Goal: Task Accomplishment & Management: Manage account settings

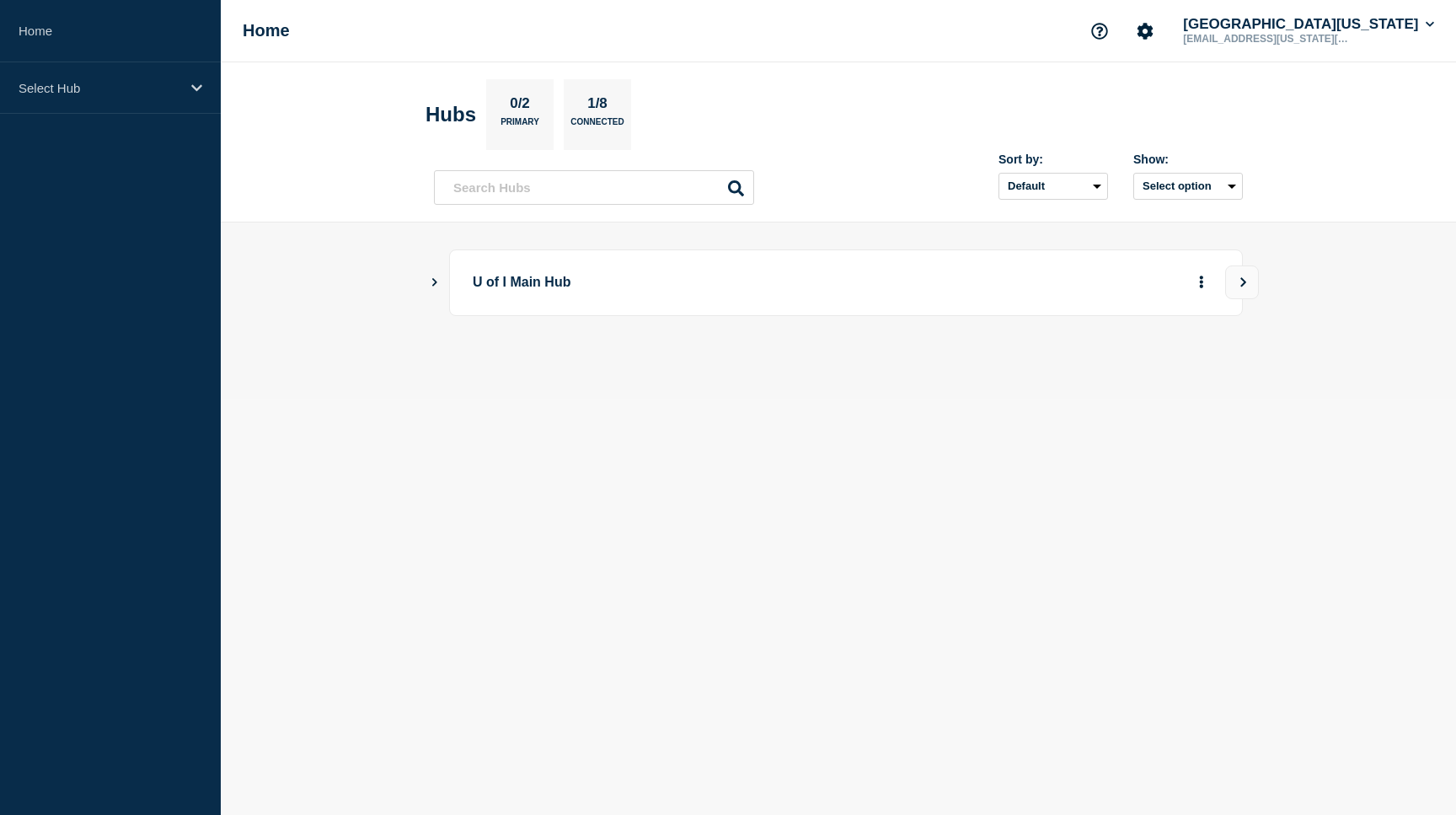
click at [433, 288] on button "Show Connected Hubs" at bounding box center [435, 282] width 8 height 12
click at [1149, 373] on button "See overview" at bounding box center [1142, 367] width 89 height 34
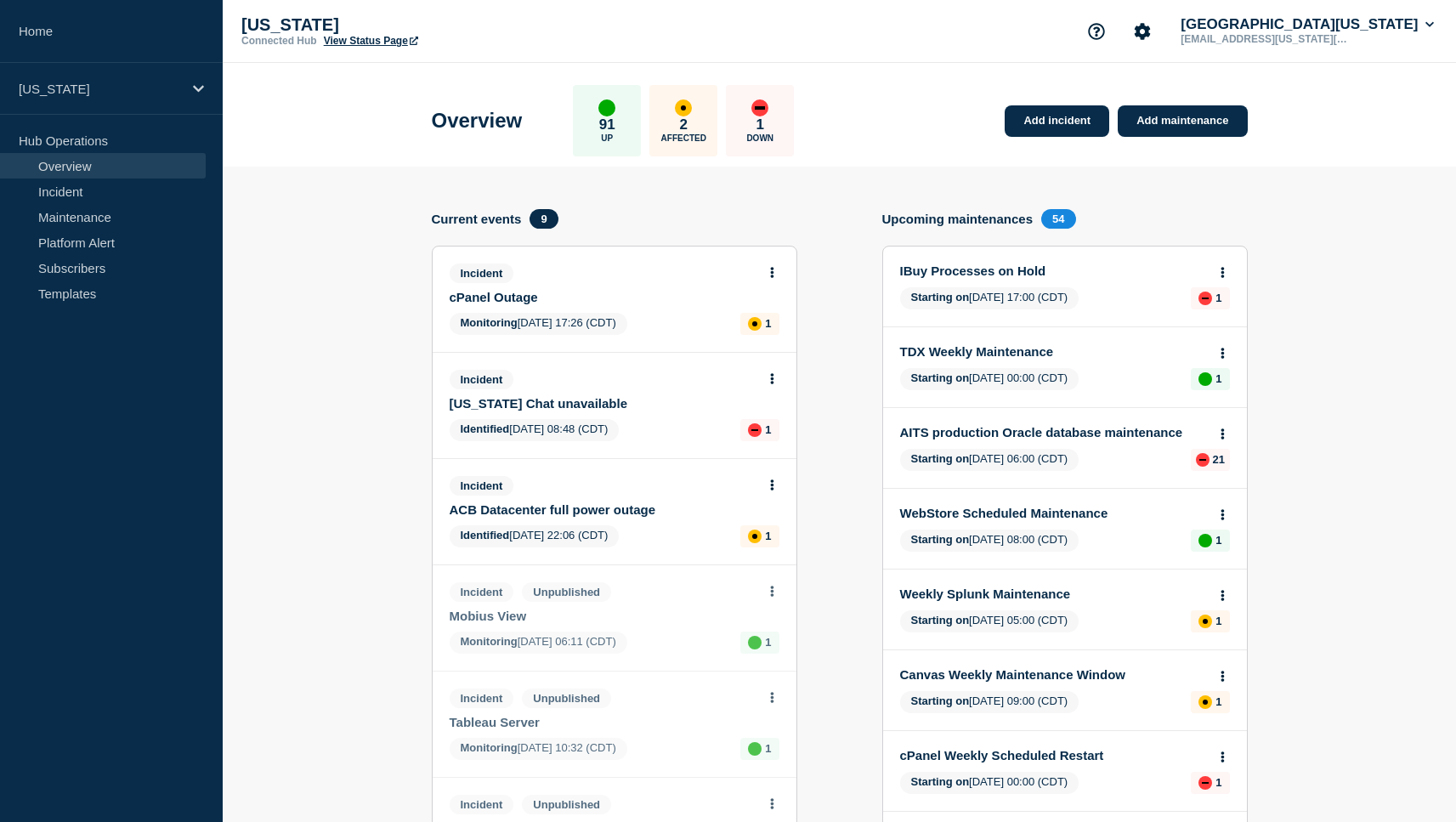
click at [506, 304] on link "cPanel Outage" at bounding box center [603, 297] width 307 height 14
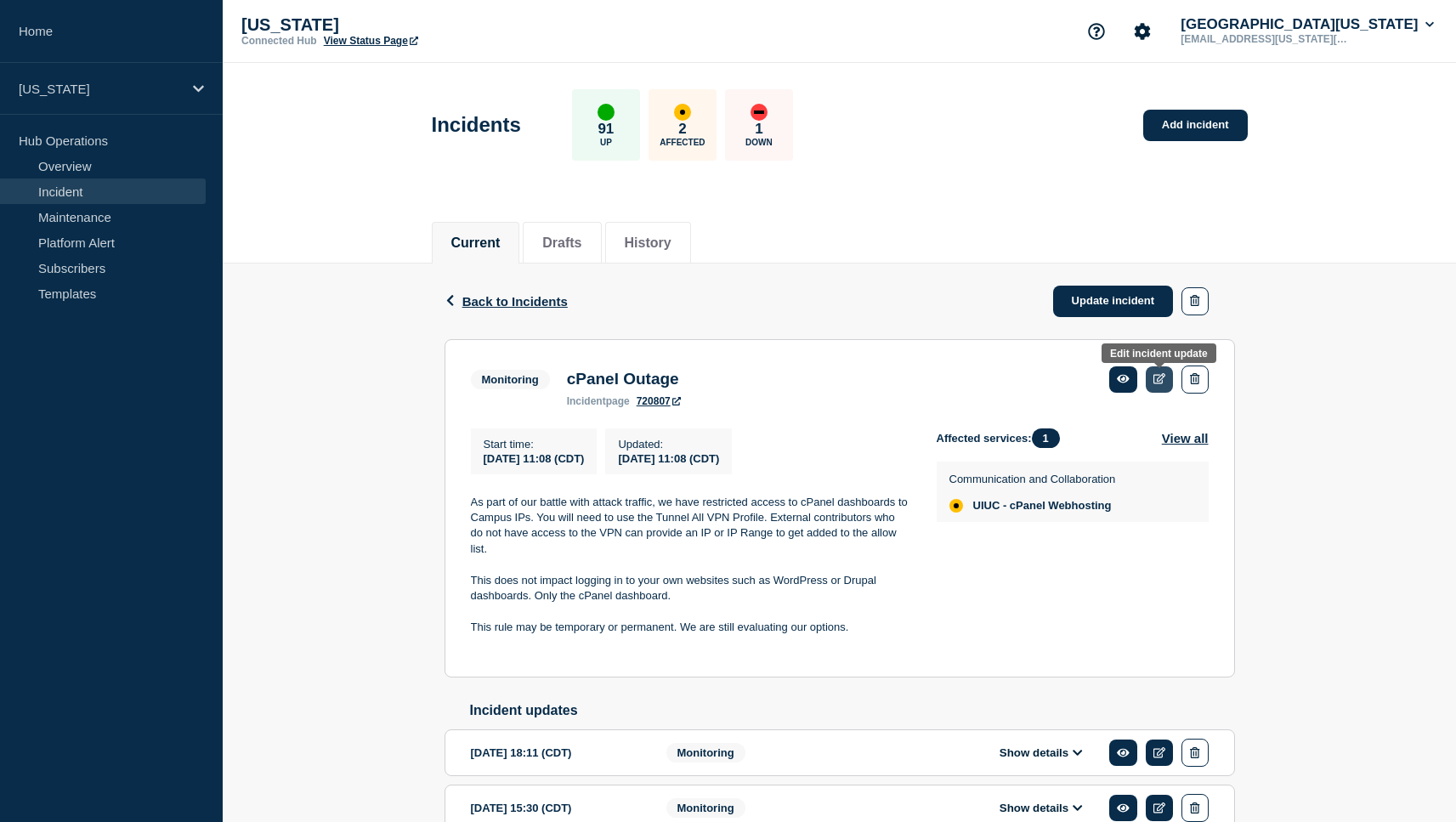
click at [1160, 379] on icon at bounding box center [1159, 379] width 12 height 11
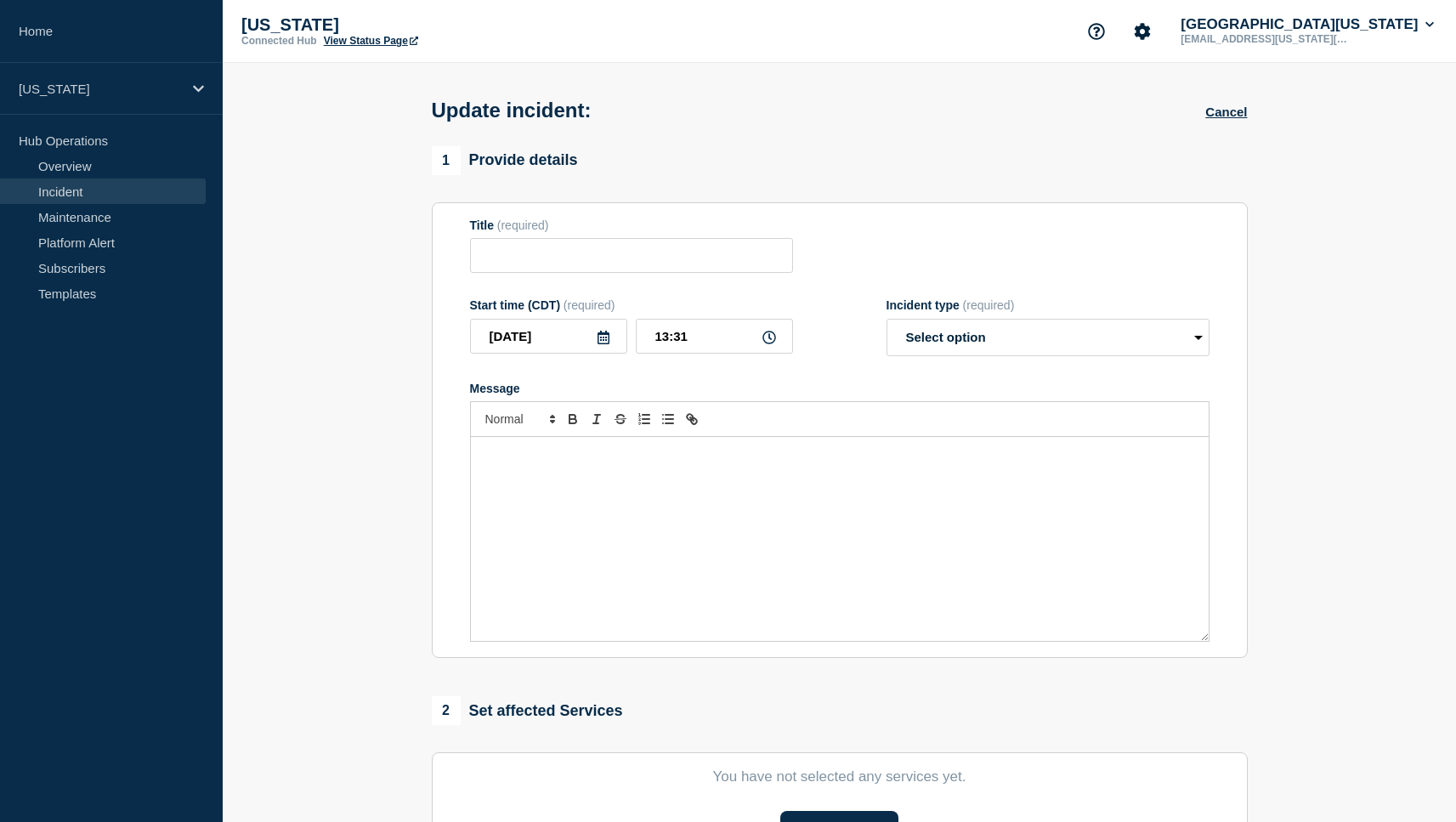
type input "cPanel Outage"
type input "[DATE]"
type input "11:08"
select select "monitoring"
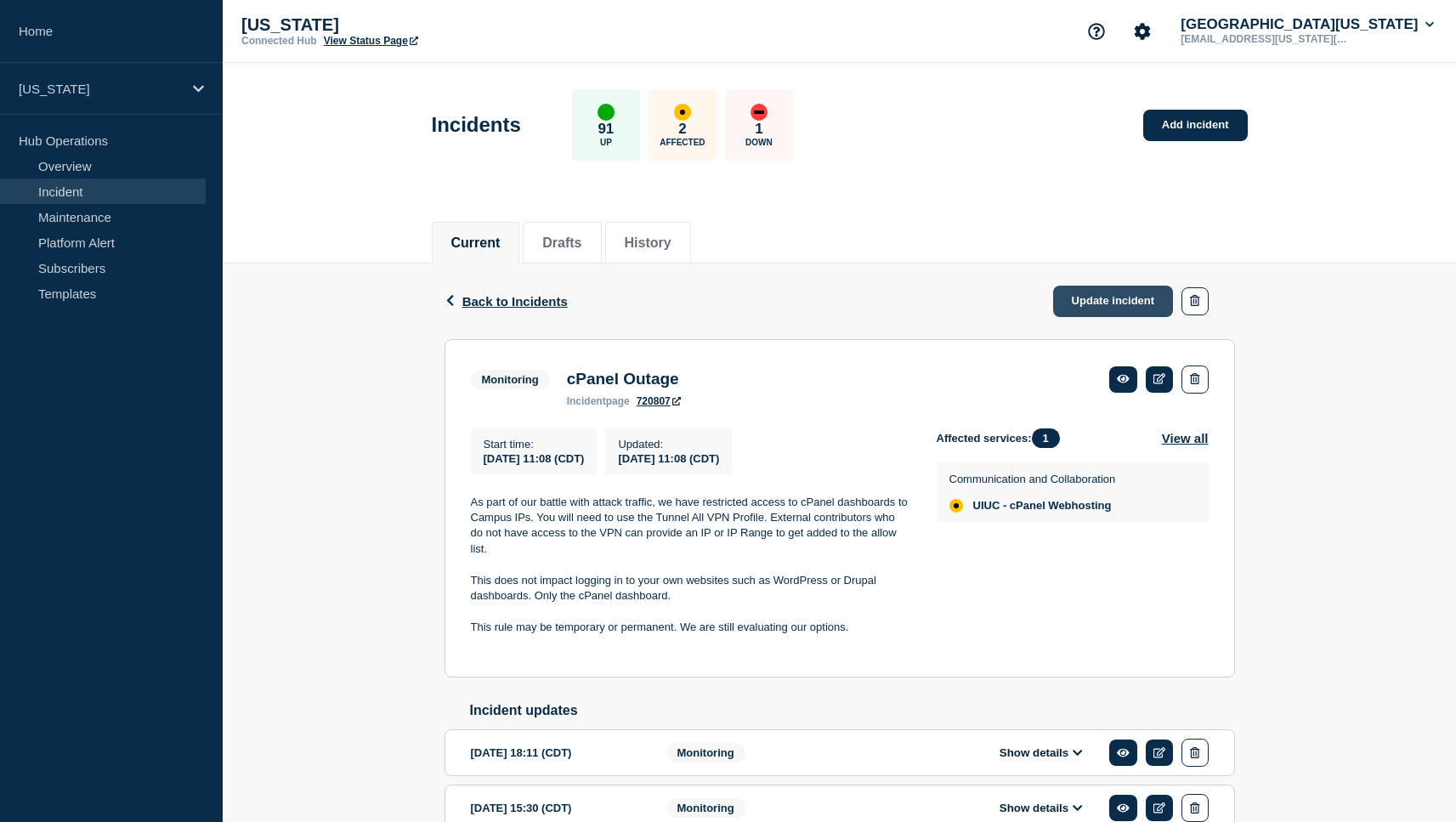
click at [1121, 311] on link "Update incident" at bounding box center [1113, 300] width 121 height 31
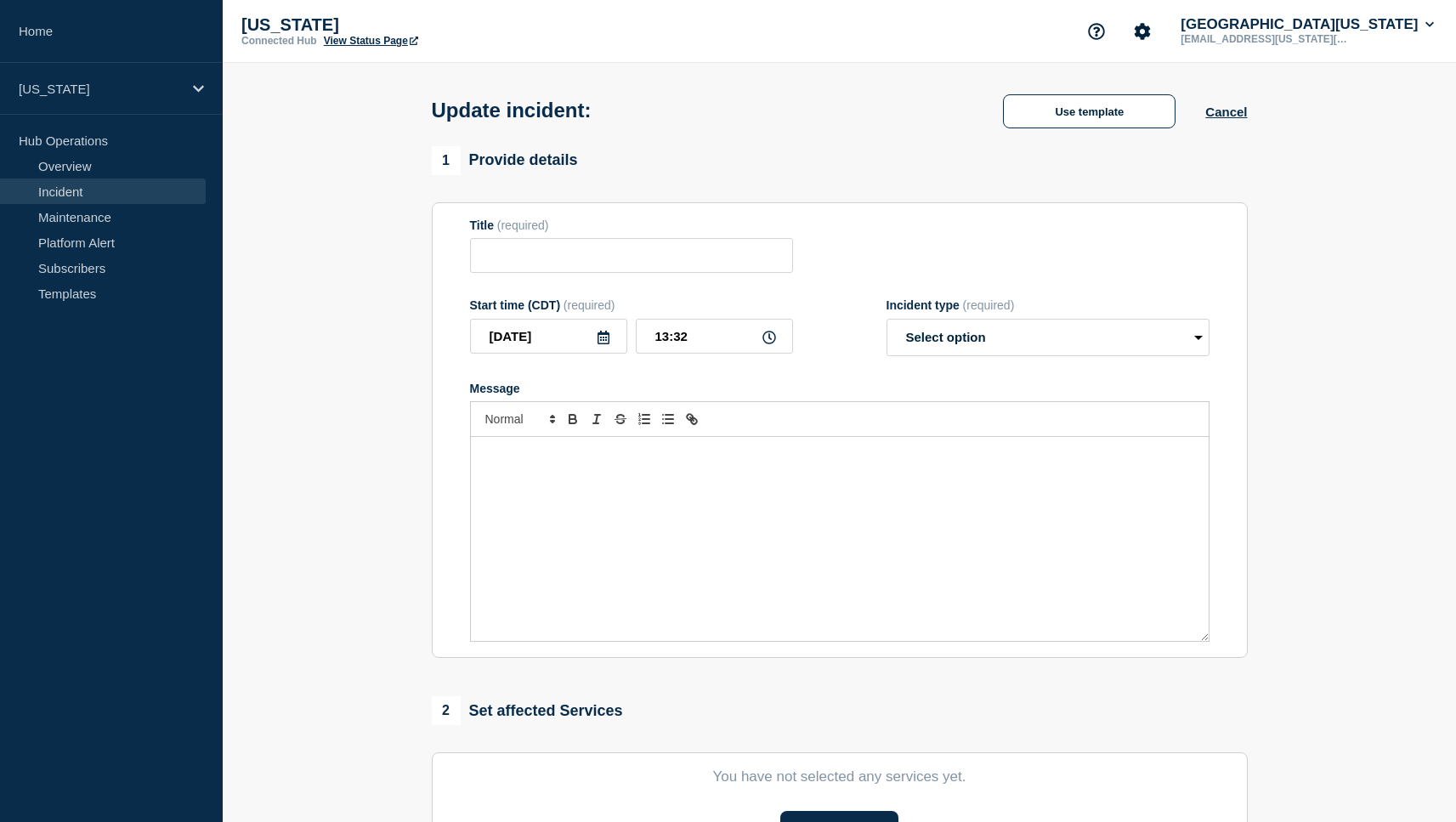
type input "cPanel Outage"
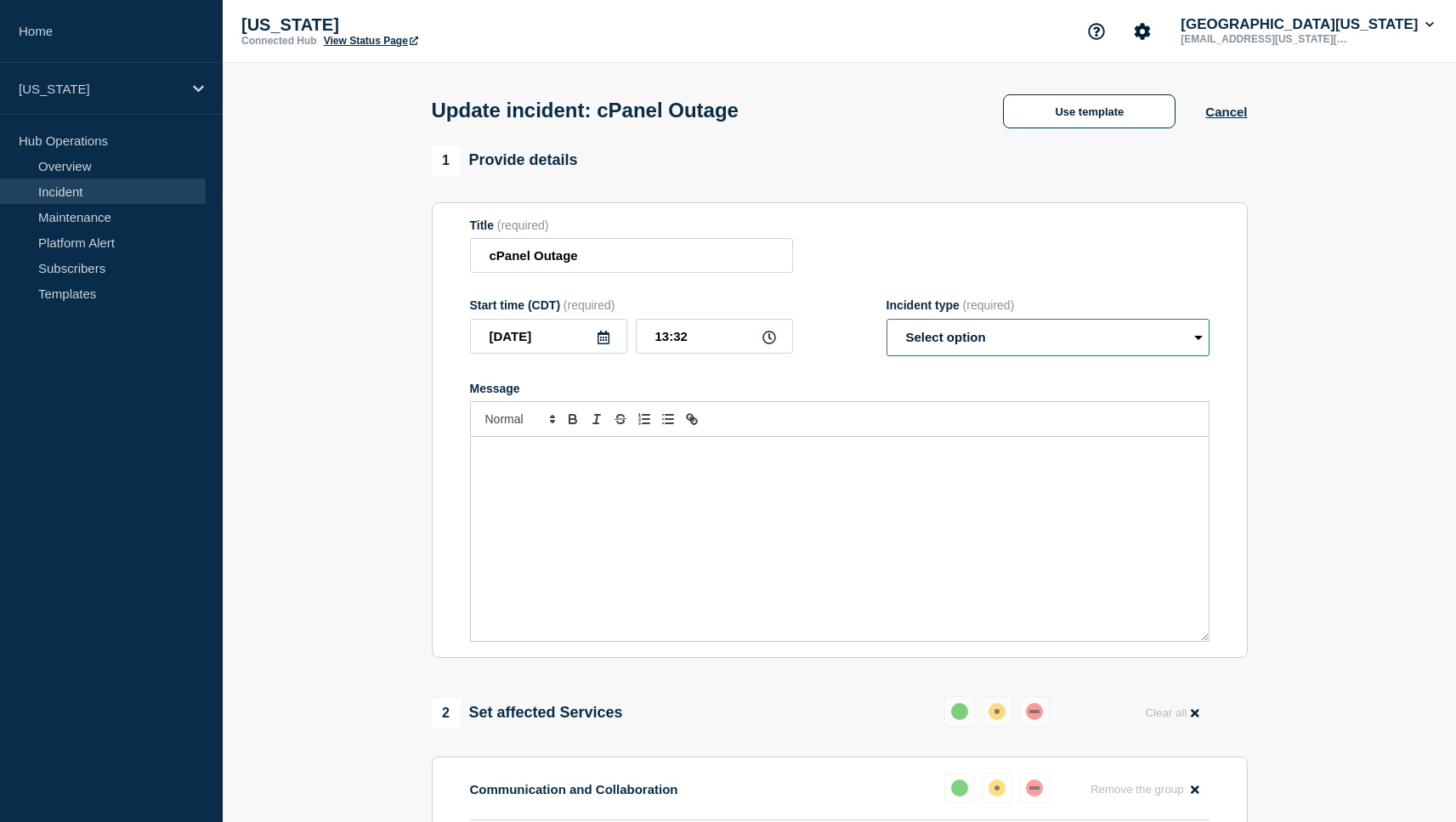
select select "resolved"
click option "Resolved" at bounding box center [0, 0] width 0 height 0
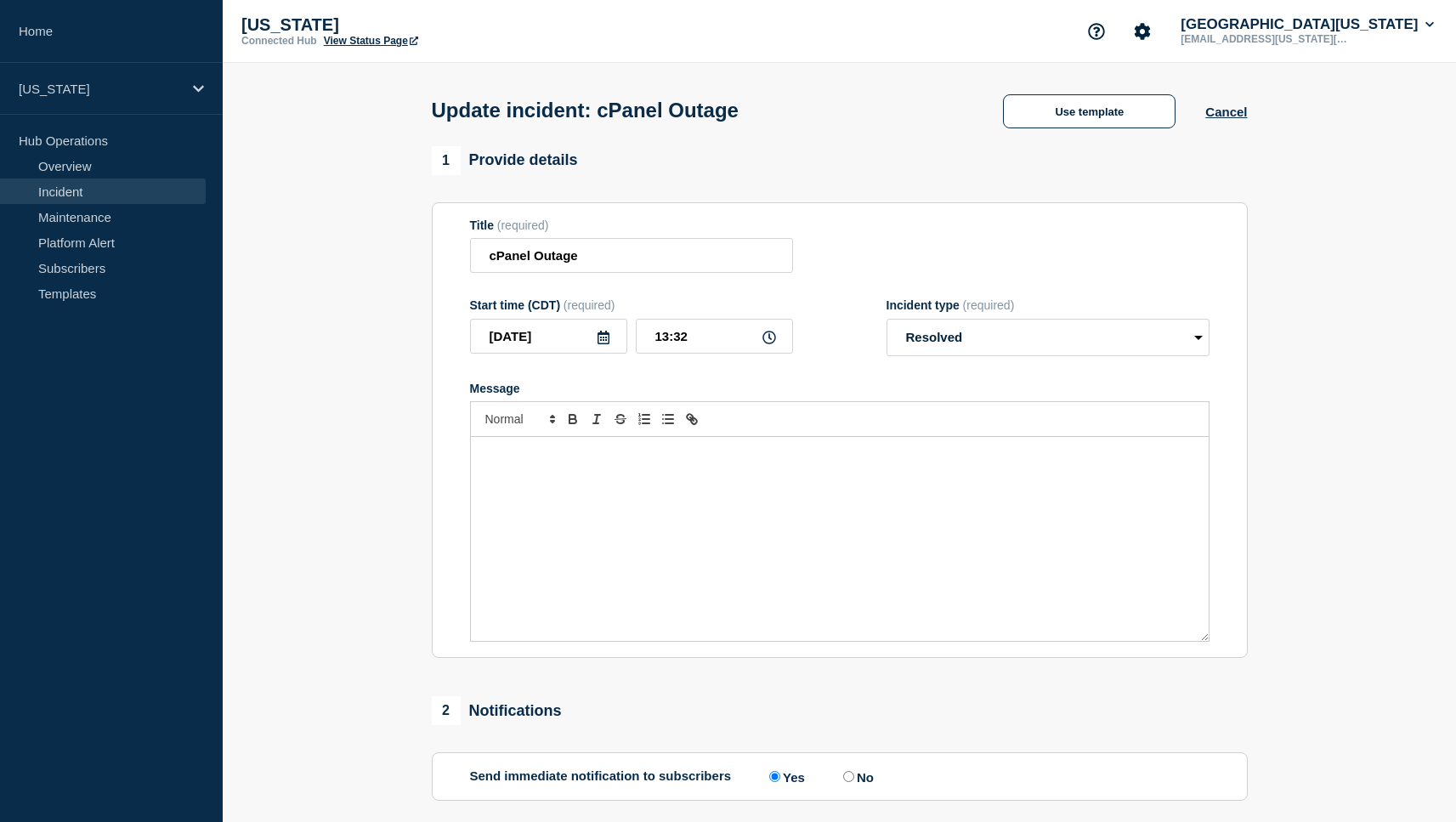
click at [803, 523] on div "Message" at bounding box center [839, 539] width 738 height 204
click at [619, 462] on p "This incident is now closed. cPanel logins will remain restricted to campus unt…" at bounding box center [840, 454] width 712 height 15
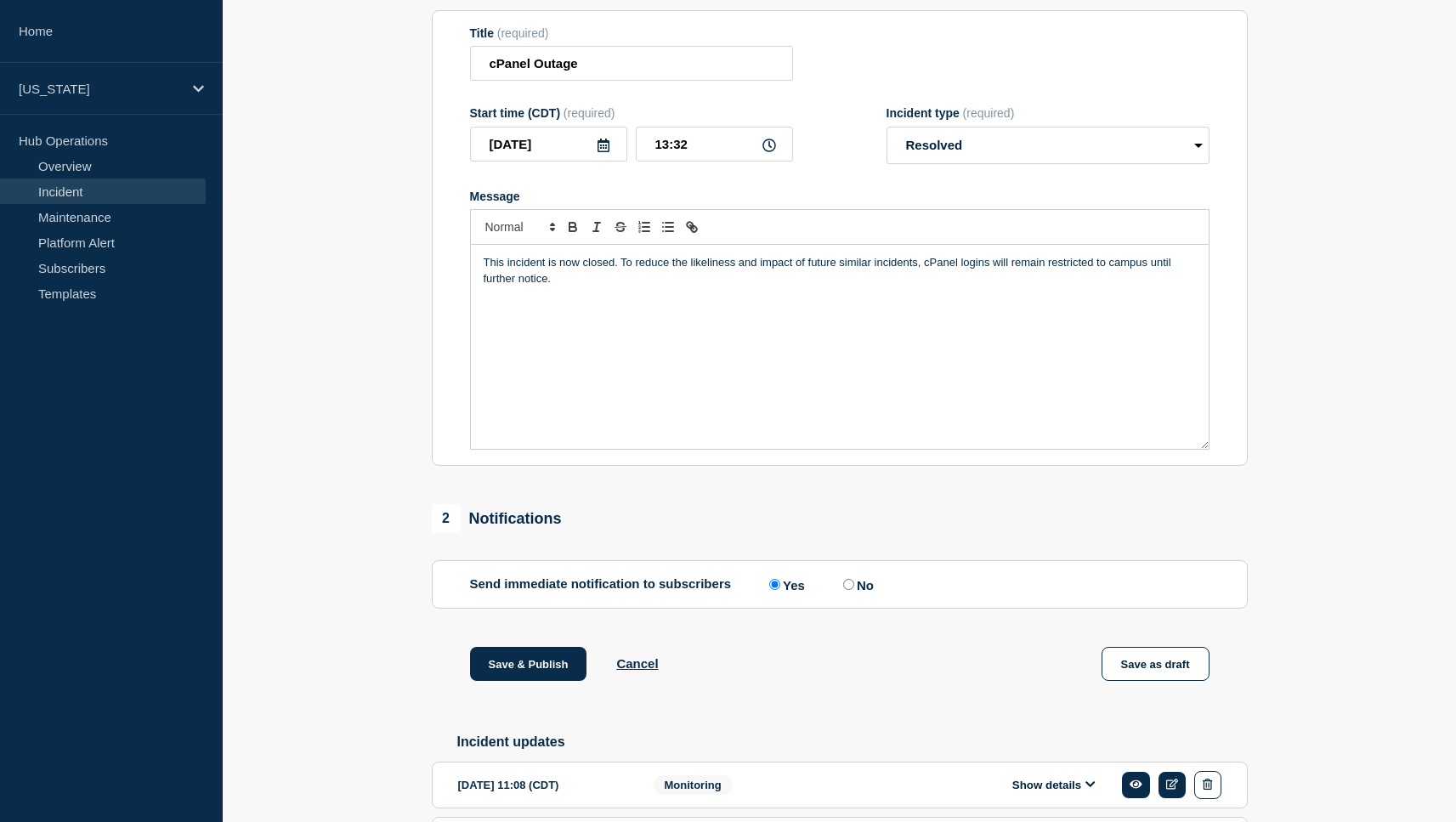
scroll to position [180, 0]
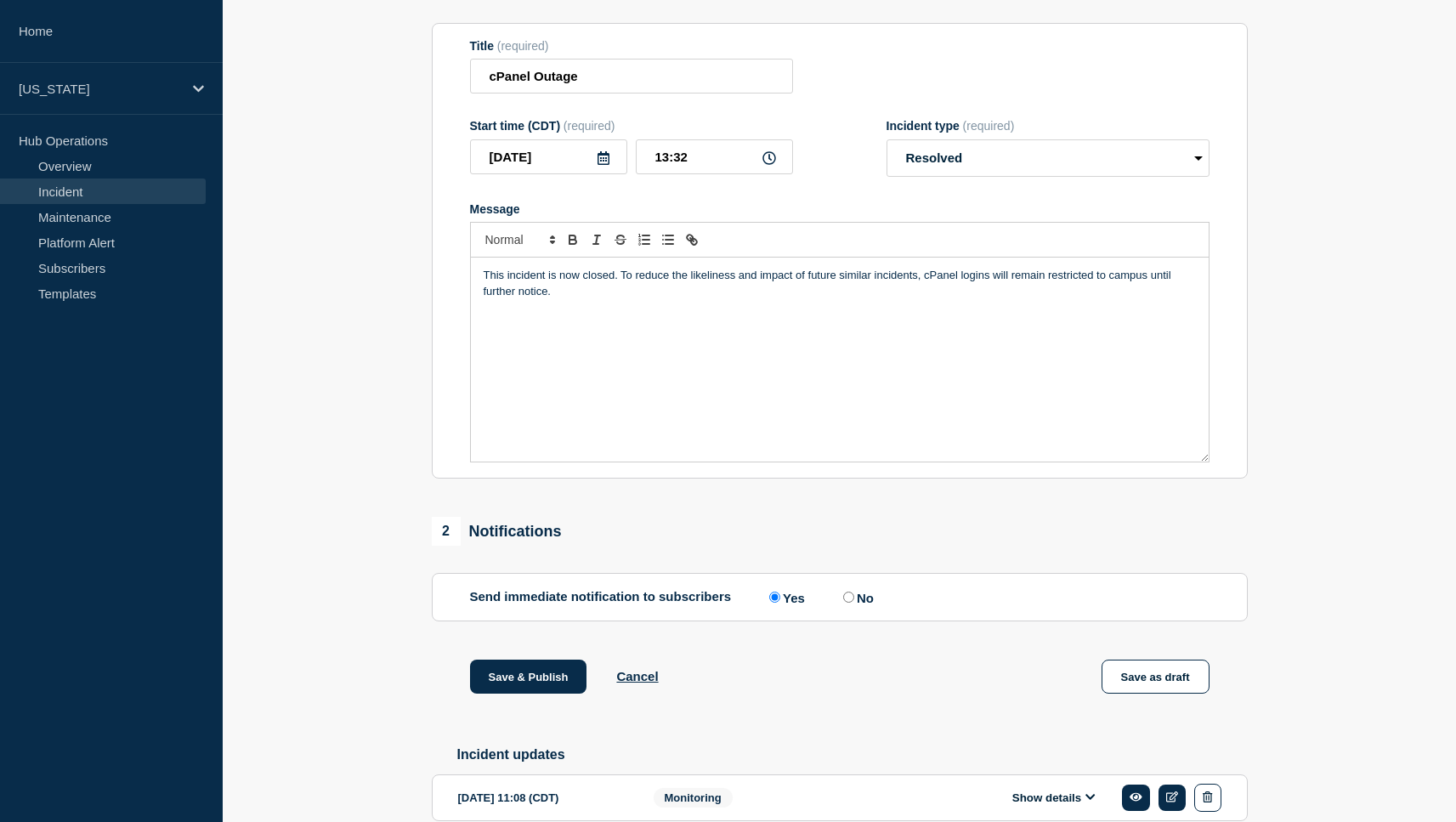
click at [479, 289] on div "This incident is now closed. To reduce the likeliness and impact of future simi…" at bounding box center [839, 360] width 738 height 204
click at [848, 603] on input "No" at bounding box center [848, 597] width 11 height 11
radio input "true"
radio input "false"
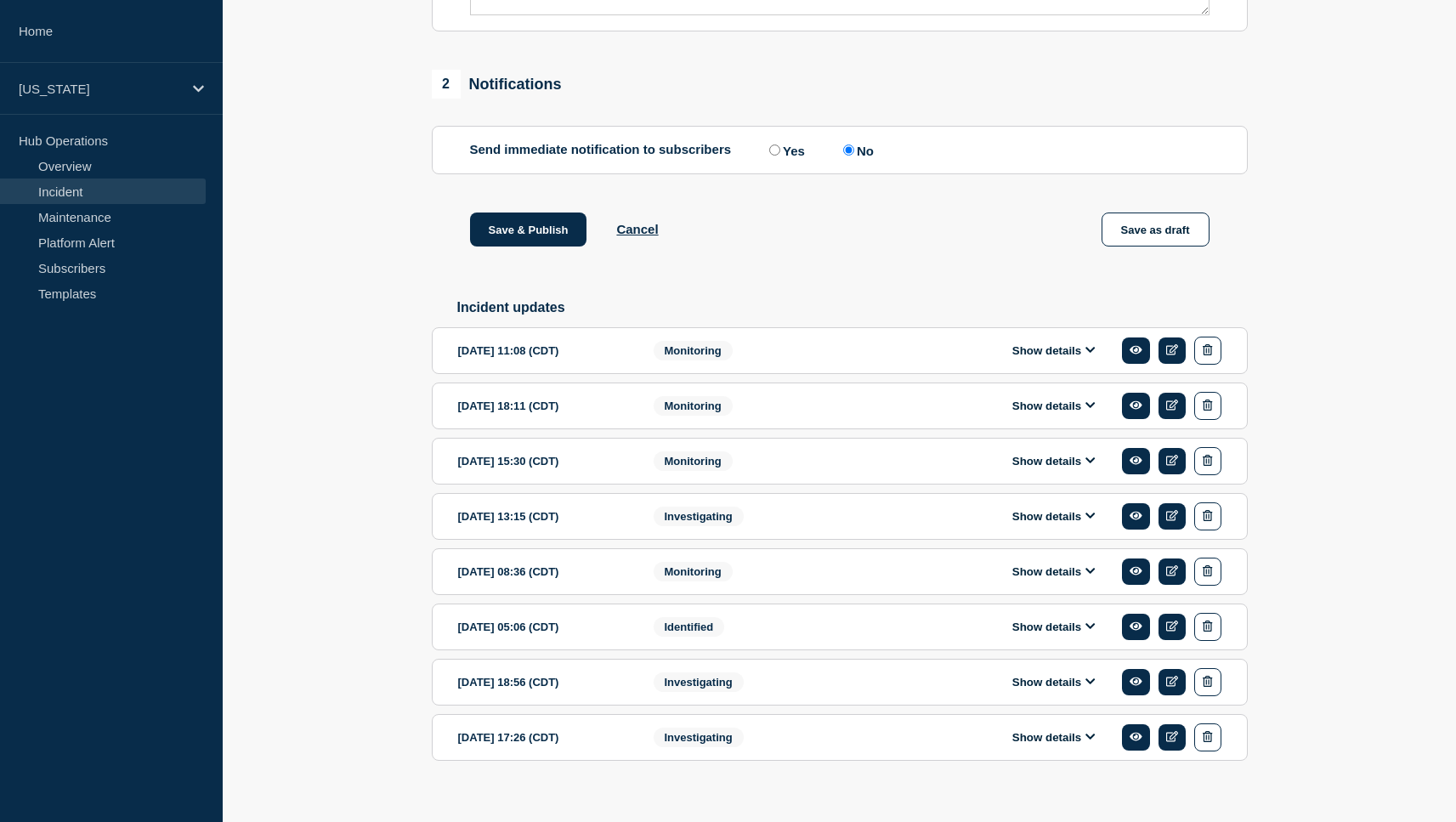
scroll to position [630, 0]
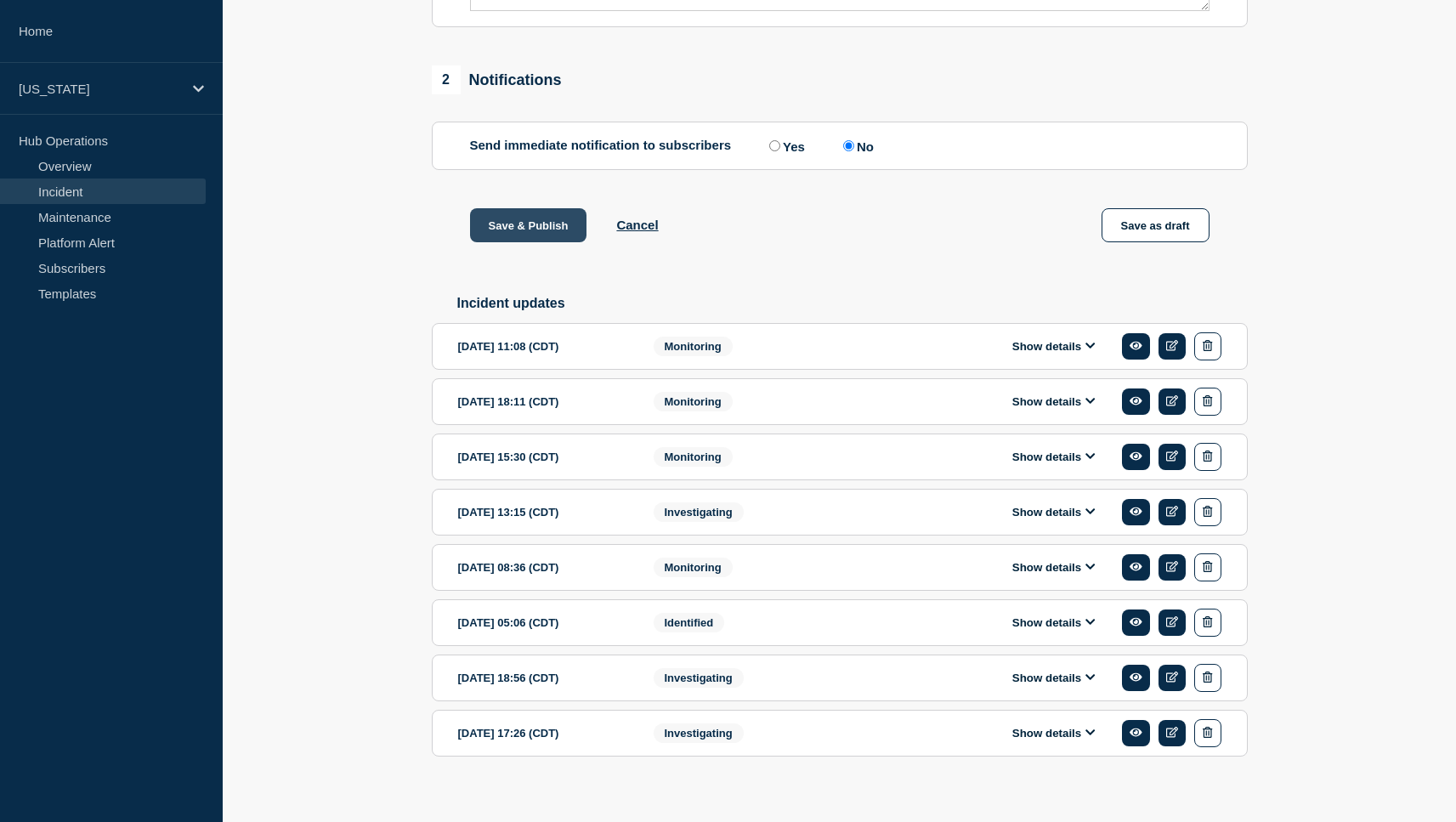
click at [551, 242] on button "Save & Publish" at bounding box center [528, 225] width 117 height 34
